Goal: Find specific page/section: Find specific page/section

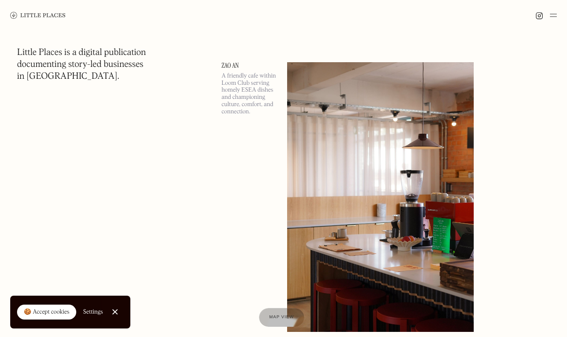
scroll to position [882, 0]
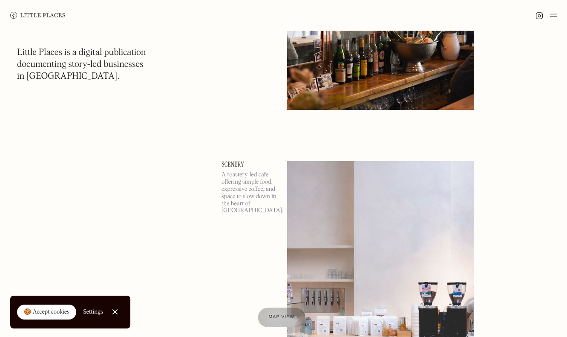
click at [274, 315] on span "Map view" at bounding box center [282, 317] width 26 height 5
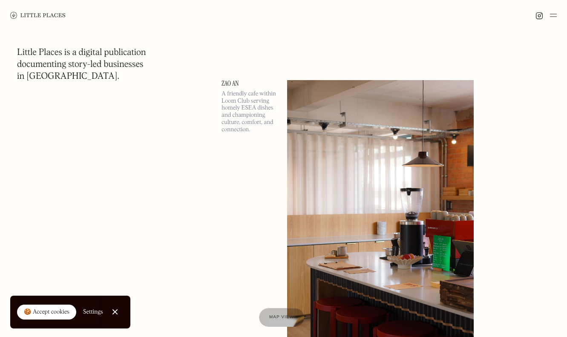
scroll to position [299, 0]
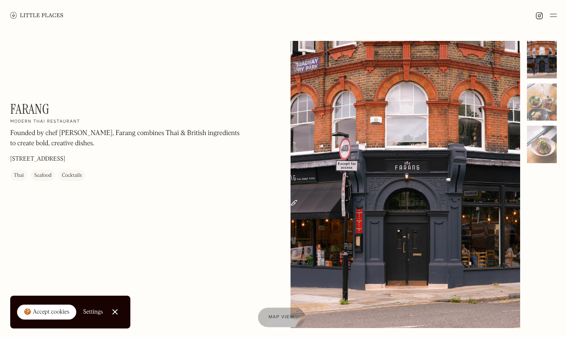
click at [286, 318] on span "Map view" at bounding box center [282, 317] width 26 height 5
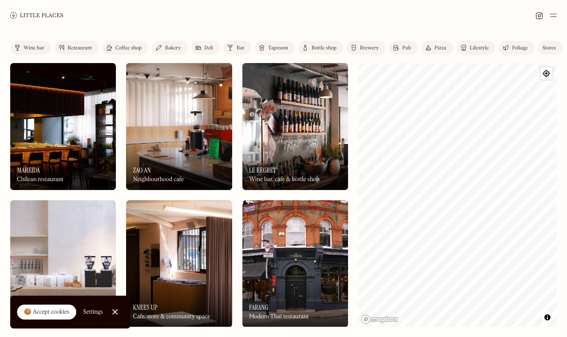
click at [163, 124] on img at bounding box center [179, 126] width 106 height 127
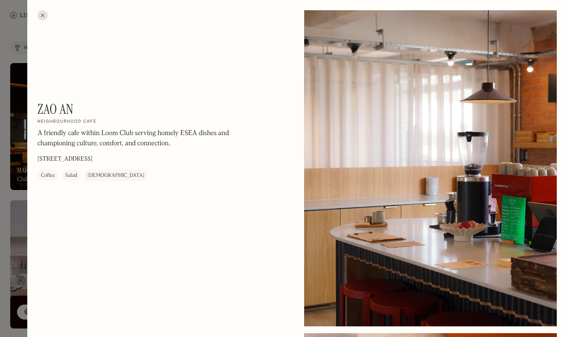
click at [60, 106] on h1 "Zao An" at bounding box center [55, 109] width 36 height 16
click at [46, 14] on div at bounding box center [42, 15] width 10 height 10
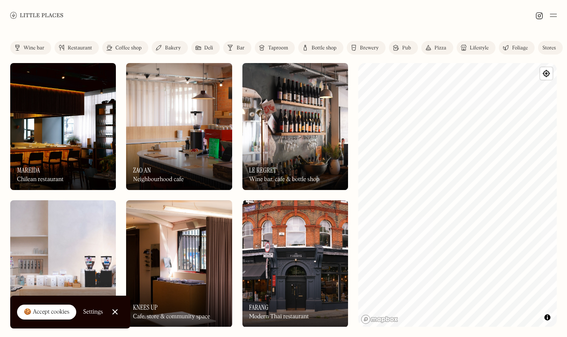
click at [113, 308] on link "Close Cookie Popup" at bounding box center [114, 311] width 17 height 17
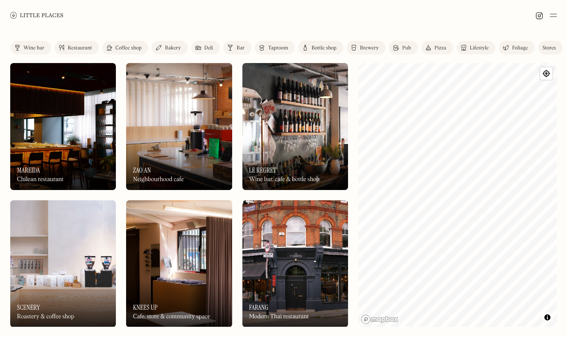
click at [106, 40] on div "Label Wine bar Restaurant Coffee shop Bakery Deli Bar Taproom Bottle shop Brewe…" at bounding box center [283, 184] width 567 height 306
click at [117, 46] on div "Coffee shop" at bounding box center [128, 48] width 26 height 5
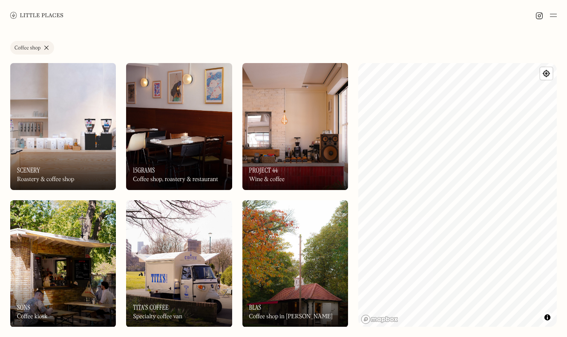
click at [45, 48] on link "Coffee shop" at bounding box center [32, 48] width 44 height 14
